Goal: Task Accomplishment & Management: Use online tool/utility

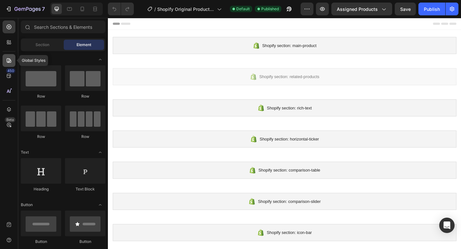
click at [10, 60] on icon at bounding box center [9, 60] width 4 height 4
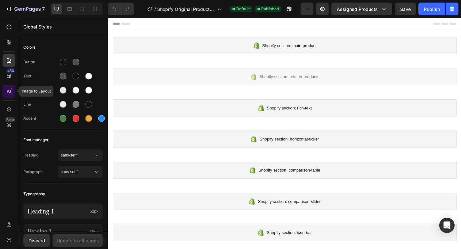
click at [12, 92] on div at bounding box center [9, 91] width 13 height 13
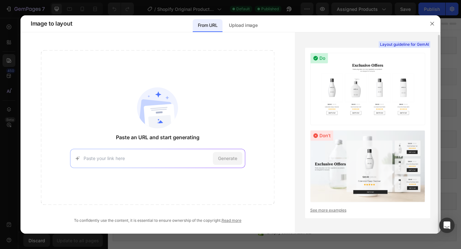
scroll to position [1, 0]
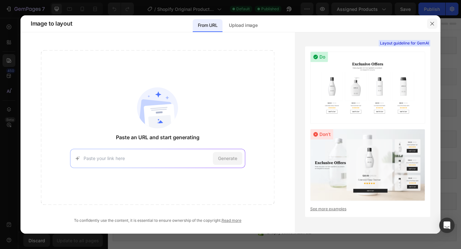
click at [431, 25] on icon "button" at bounding box center [432, 23] width 5 height 5
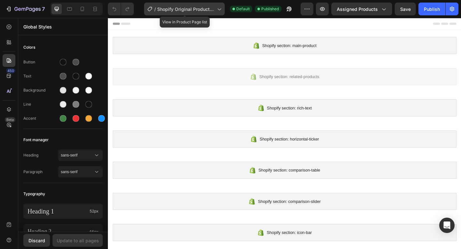
click at [220, 10] on icon at bounding box center [219, 9] width 6 height 6
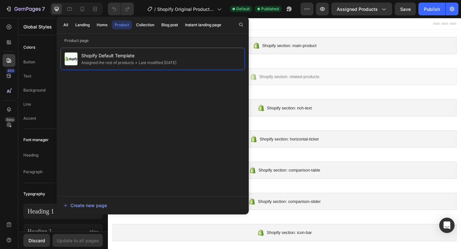
click at [280, 24] on div at bounding box center [300, 24] width 374 height 13
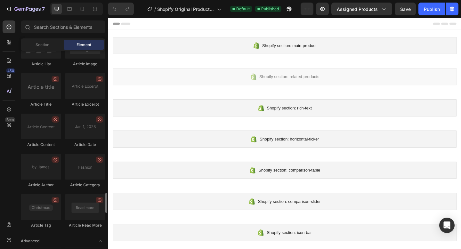
scroll to position [1744, 0]
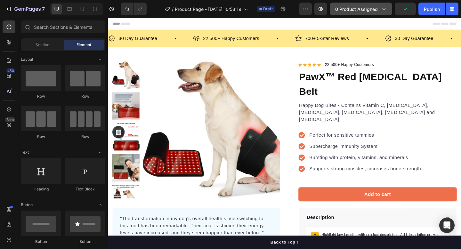
click at [385, 8] on icon "button" at bounding box center [383, 9] width 6 height 6
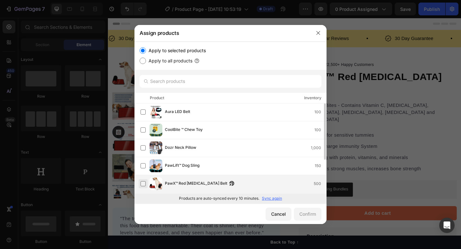
click at [142, 183] on label at bounding box center [143, 183] width 5 height 5
click at [305, 213] on div "Confirm" at bounding box center [307, 214] width 17 height 7
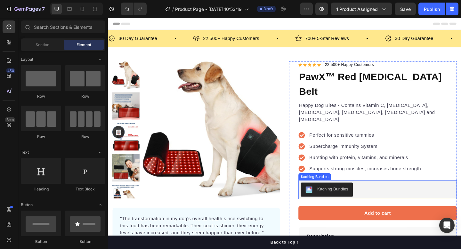
click at [354, 201] on div "Kaching Bundles" at bounding box center [353, 204] width 34 height 7
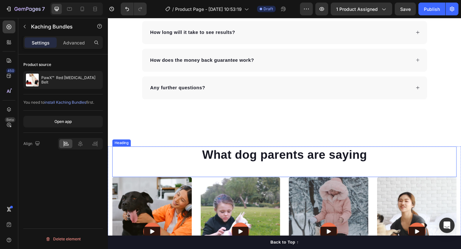
scroll to position [1770, 0]
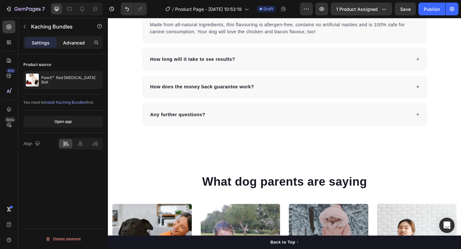
click at [75, 44] on p "Advanced" at bounding box center [74, 42] width 22 height 7
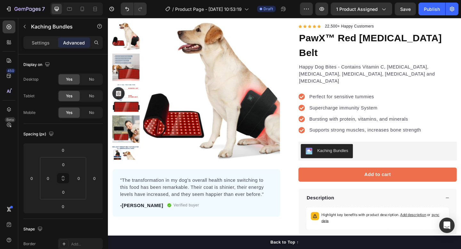
scroll to position [0, 0]
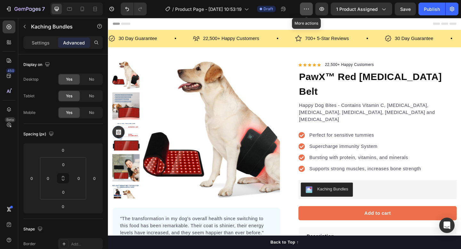
click at [307, 9] on icon "button" at bounding box center [306, 9] width 6 height 6
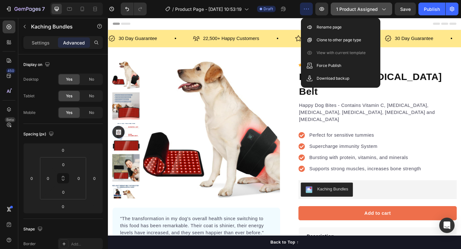
click at [384, 9] on icon "button" at bounding box center [383, 9] width 6 height 6
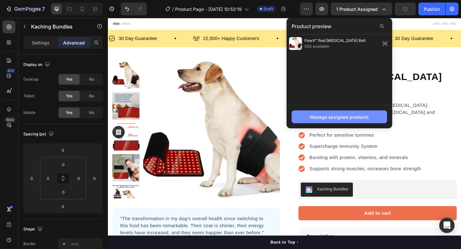
click at [351, 118] on div "Manage assigned products" at bounding box center [339, 117] width 59 height 7
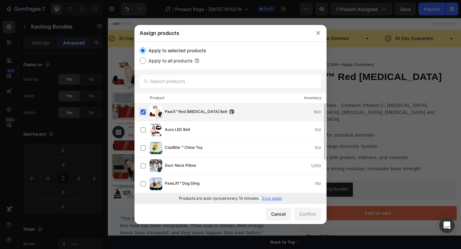
click at [143, 112] on label at bounding box center [143, 112] width 5 height 5
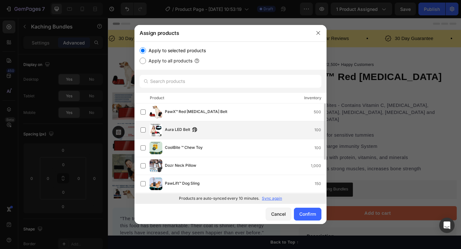
click at [178, 129] on span "Aura LED Belt" at bounding box center [177, 130] width 25 height 7
click at [307, 214] on div "Confirm" at bounding box center [307, 214] width 17 height 7
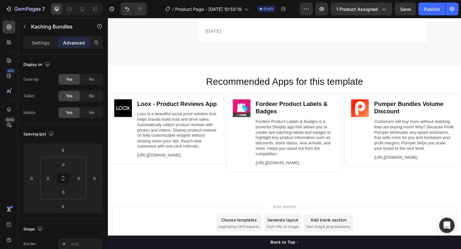
scroll to position [2406, 0]
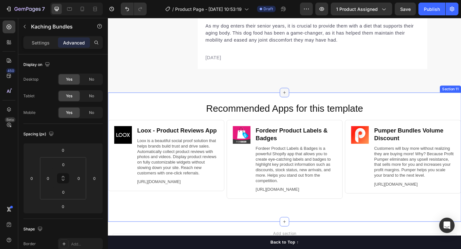
click at [301, 98] on icon at bounding box center [300, 99] width 5 height 5
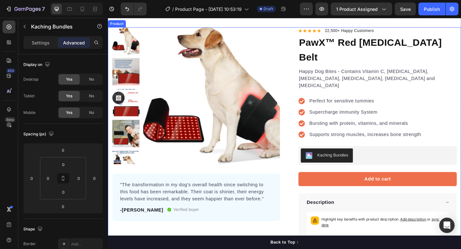
scroll to position [56, 0]
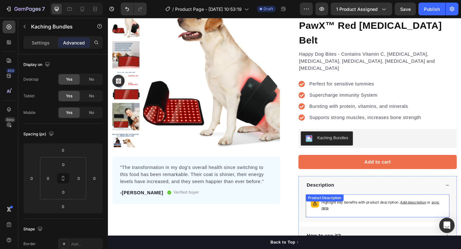
click at [348, 211] on div "Product Description" at bounding box center [343, 214] width 39 height 6
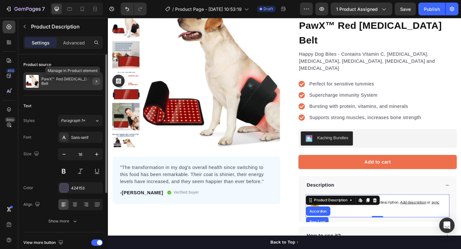
click at [95, 82] on icon "button" at bounding box center [96, 81] width 5 height 5
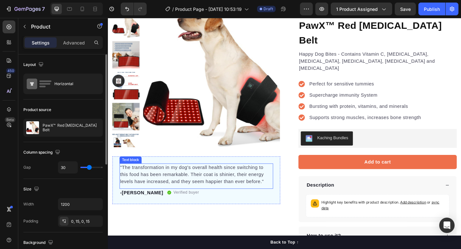
click at [163, 190] on p ""The transformation in my dog's overall health since switching to this food has…" at bounding box center [204, 188] width 166 height 23
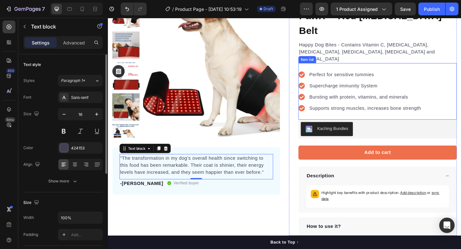
scroll to position [68, 0]
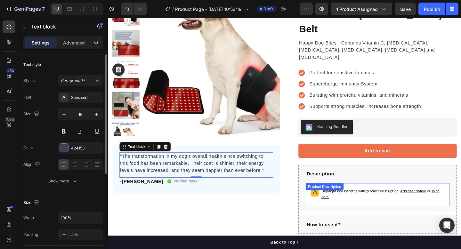
click at [461, 204] on span "sync data" at bounding box center [404, 209] width 128 height 11
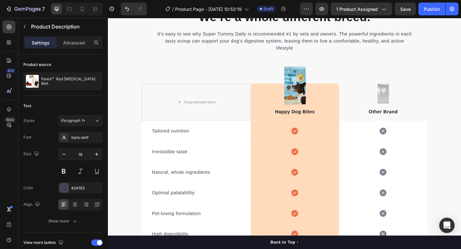
scroll to position [957, 0]
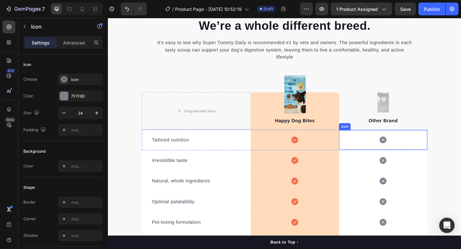
click at [404, 154] on icon at bounding box center [407, 151] width 7 height 8
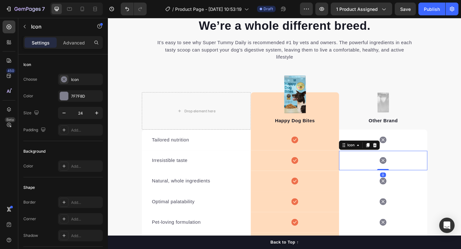
click at [393, 175] on div "Icon 0" at bounding box center [407, 173] width 96 height 21
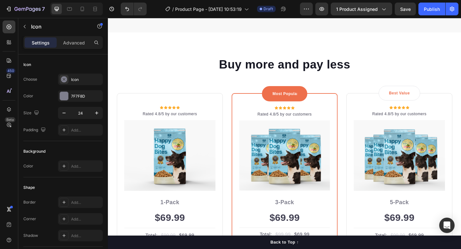
scroll to position [1273, 0]
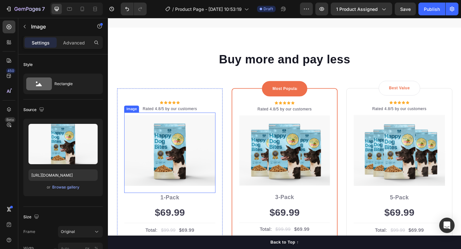
click at [185, 166] on img at bounding box center [175, 162] width 99 height 77
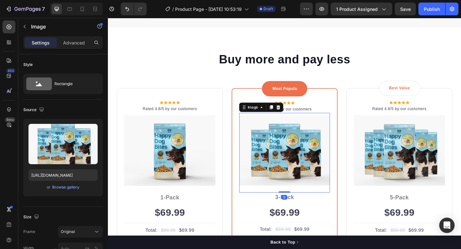
click at [294, 163] on img at bounding box center [300, 162] width 99 height 77
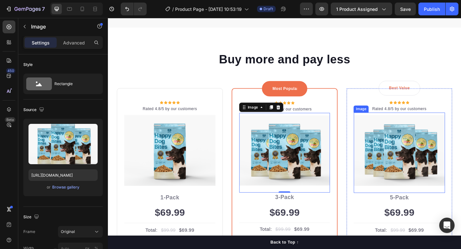
click at [403, 171] on img at bounding box center [424, 162] width 99 height 77
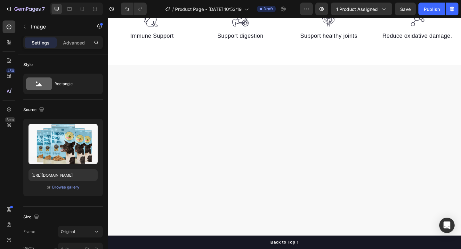
scroll to position [0, 0]
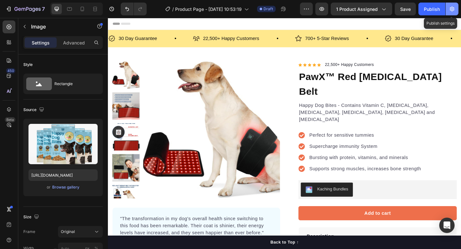
click at [455, 8] on button "button" at bounding box center [452, 9] width 13 height 13
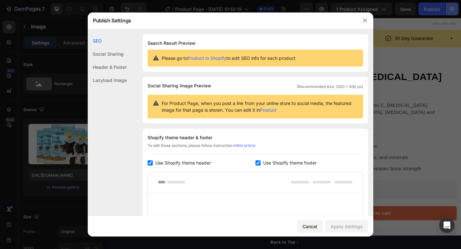
click at [453, 8] on div at bounding box center [230, 124] width 461 height 249
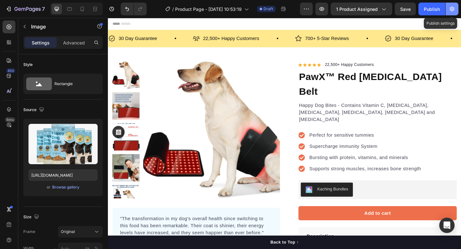
click at [453, 8] on icon "button" at bounding box center [452, 9] width 6 height 6
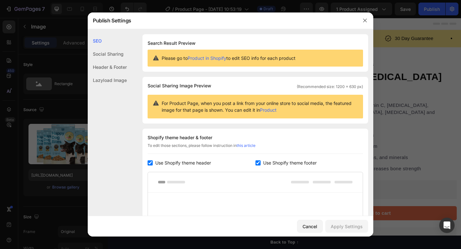
click at [109, 61] on div "Social Sharing" at bounding box center [107, 67] width 39 height 13
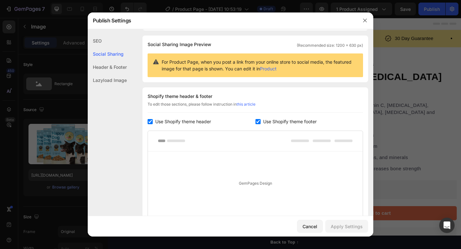
click at [115, 74] on div "Header & Footer" at bounding box center [107, 80] width 39 height 13
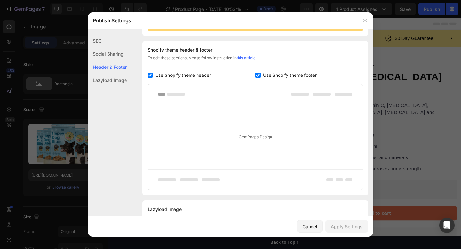
scroll to position [93, 0]
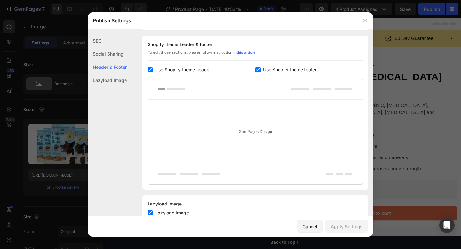
click at [115, 79] on div "Lazyload Image" at bounding box center [107, 80] width 39 height 13
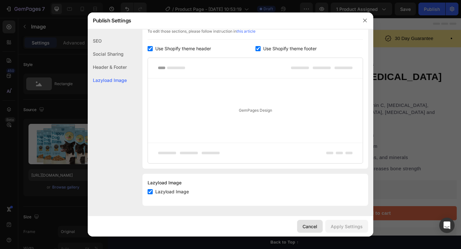
click at [312, 228] on div "Cancel" at bounding box center [310, 226] width 15 height 7
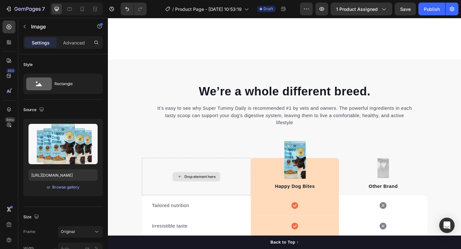
scroll to position [993, 0]
